Goal: Task Accomplishment & Management: Complete application form

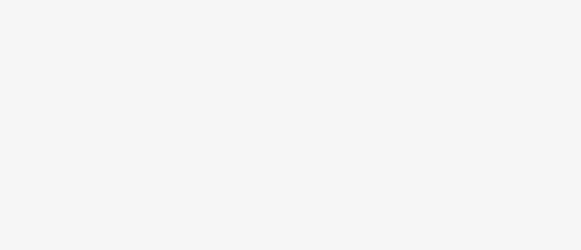
click at [244, 139] on body at bounding box center [290, 125] width 581 height 250
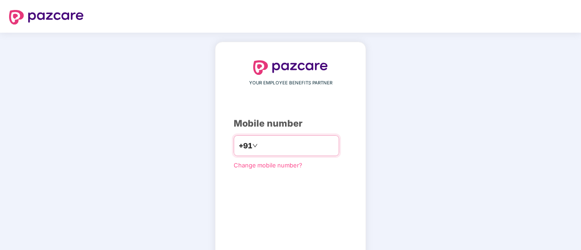
click at [268, 149] on input "number" at bounding box center [296, 146] width 75 height 15
click at [259, 143] on input "number" at bounding box center [296, 146] width 75 height 15
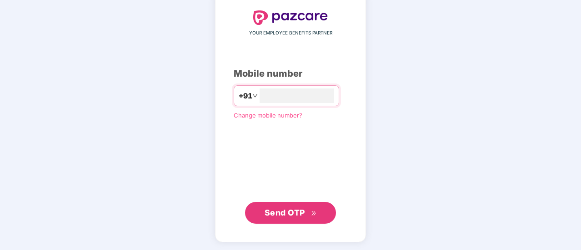
type input "**********"
click at [298, 213] on span "Send OTP" at bounding box center [284, 213] width 40 height 10
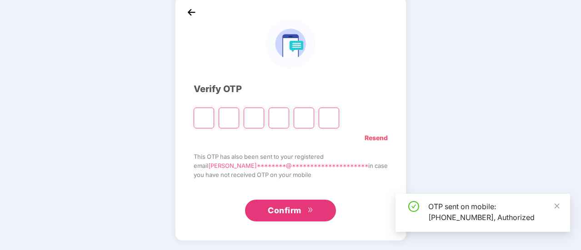
scroll to position [45, 0]
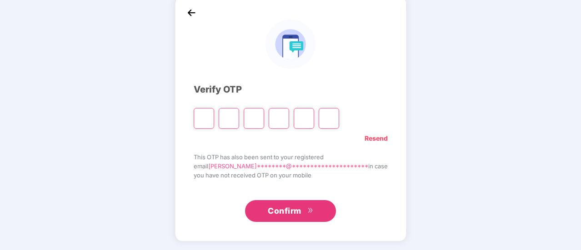
type input "*"
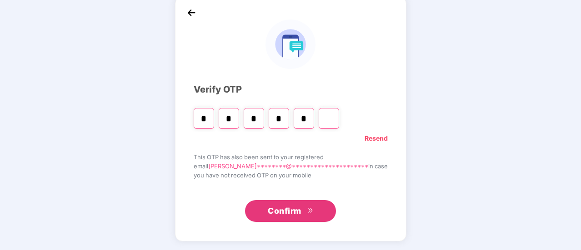
type input "*"
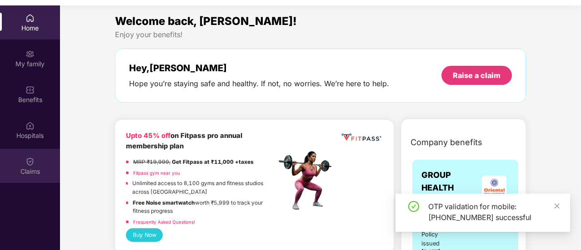
click at [30, 166] on img at bounding box center [29, 161] width 9 height 9
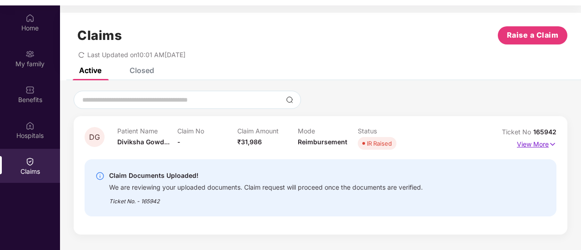
click at [517, 143] on p "View More" at bounding box center [537, 143] width 40 height 12
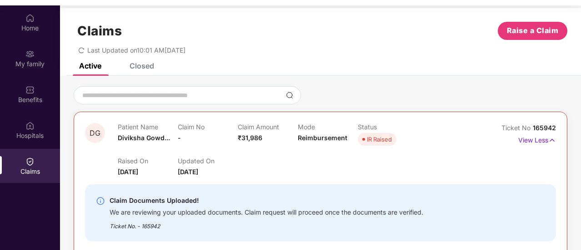
scroll to position [0, 0]
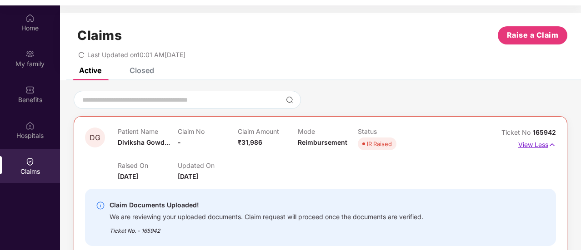
click at [534, 144] on p "View Less" at bounding box center [537, 144] width 38 height 12
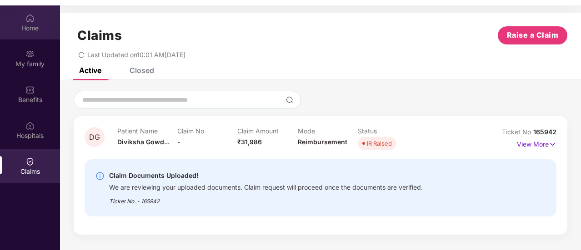
click at [24, 27] on div "Home" at bounding box center [30, 28] width 60 height 9
